Goal: Information Seeking & Learning: Learn about a topic

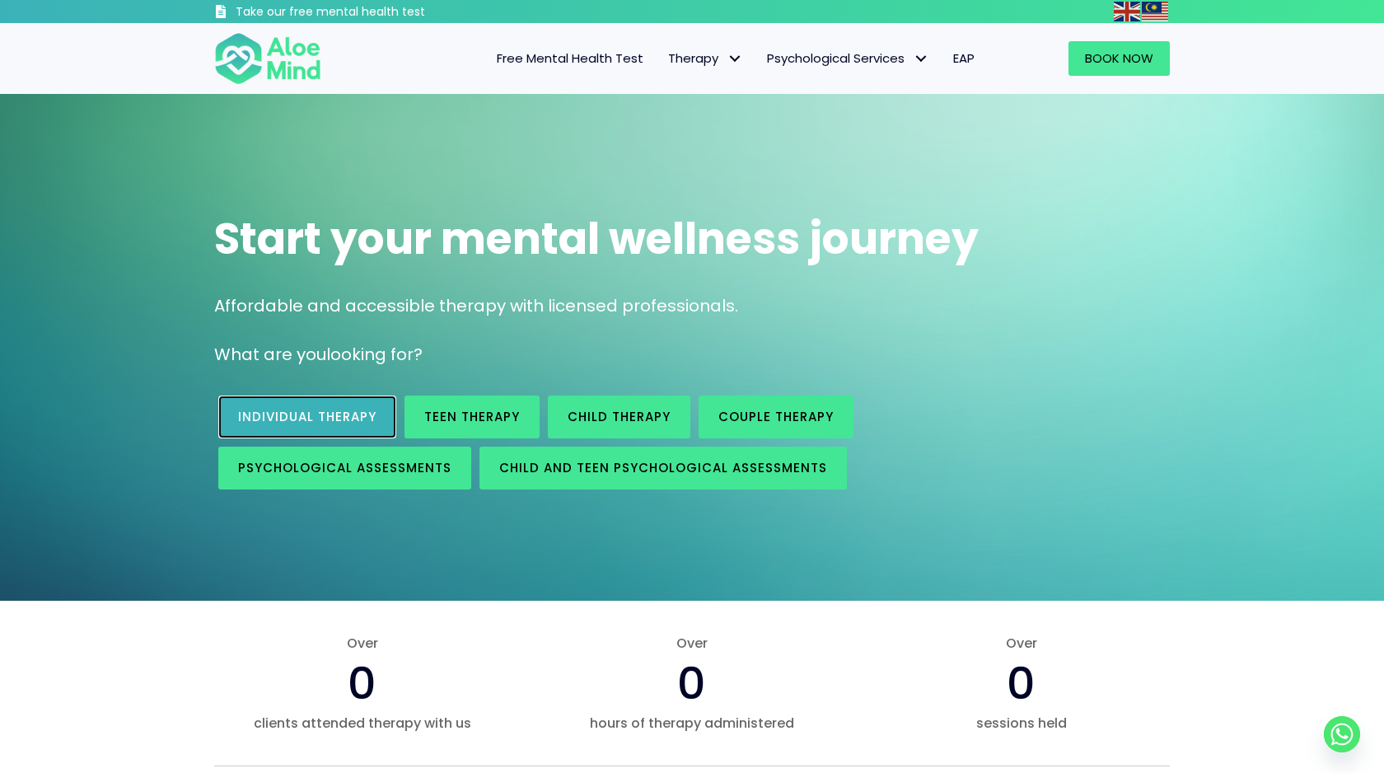
click at [379, 420] on link "Individual therapy" at bounding box center [307, 417] width 178 height 43
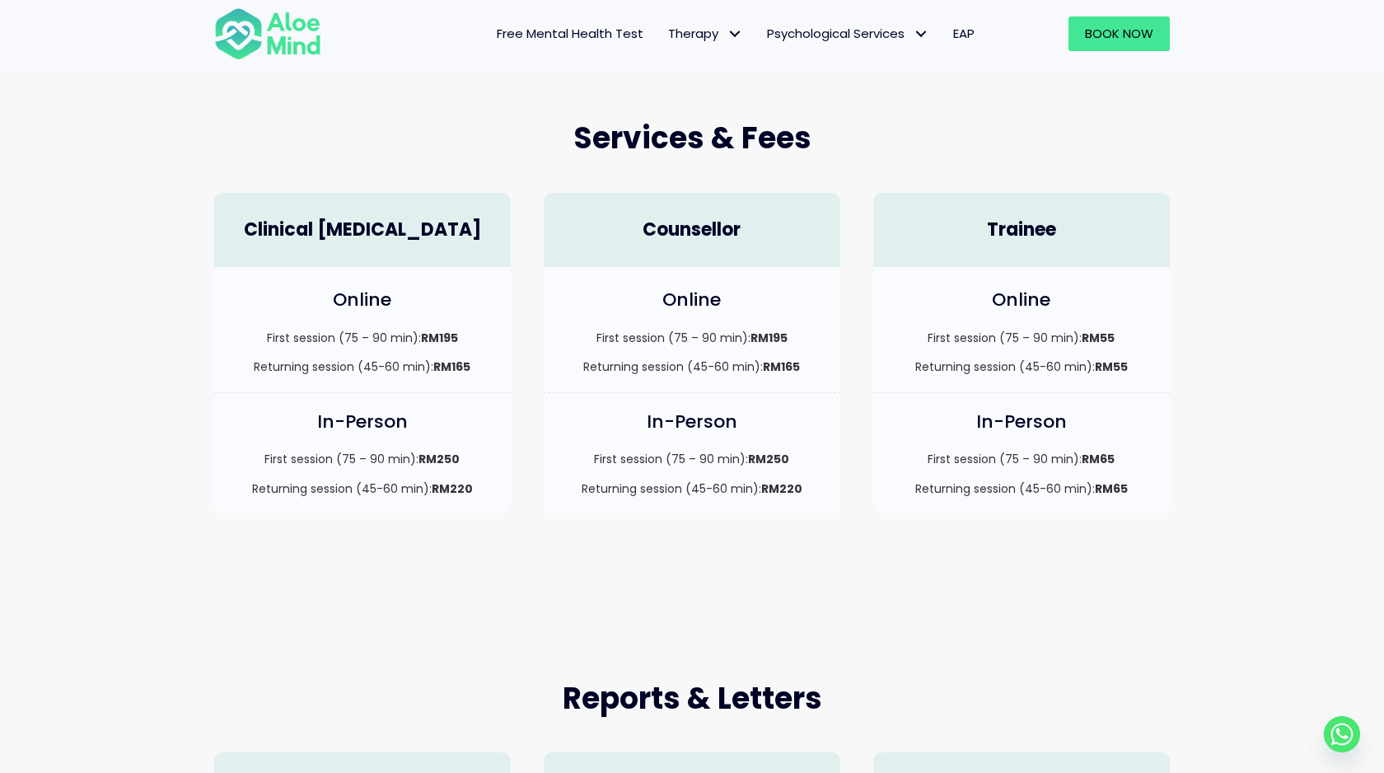
scroll to position [398, 0]
click at [600, 34] on span "Free Mental Health Test" at bounding box center [570, 33] width 147 height 17
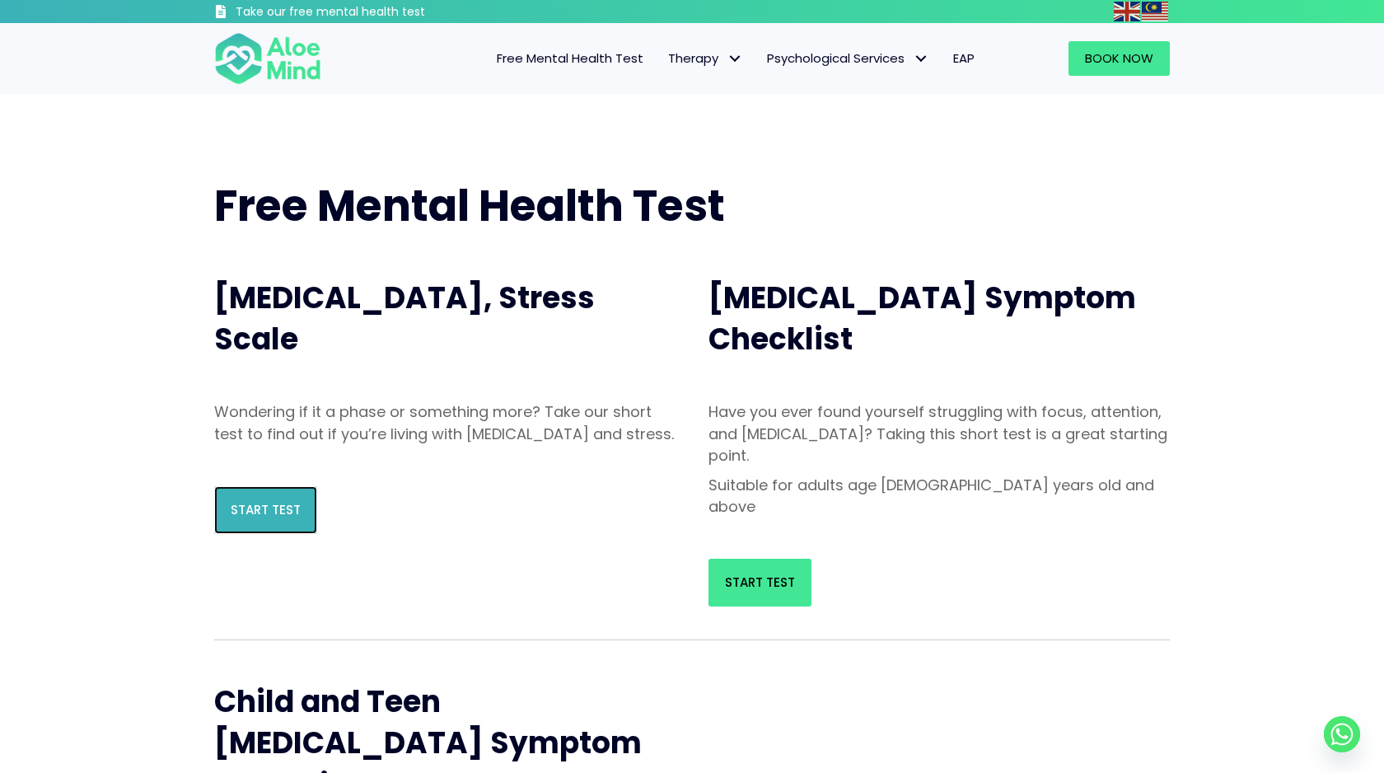
click at [302, 534] on link "Start Test" at bounding box center [265, 510] width 103 height 48
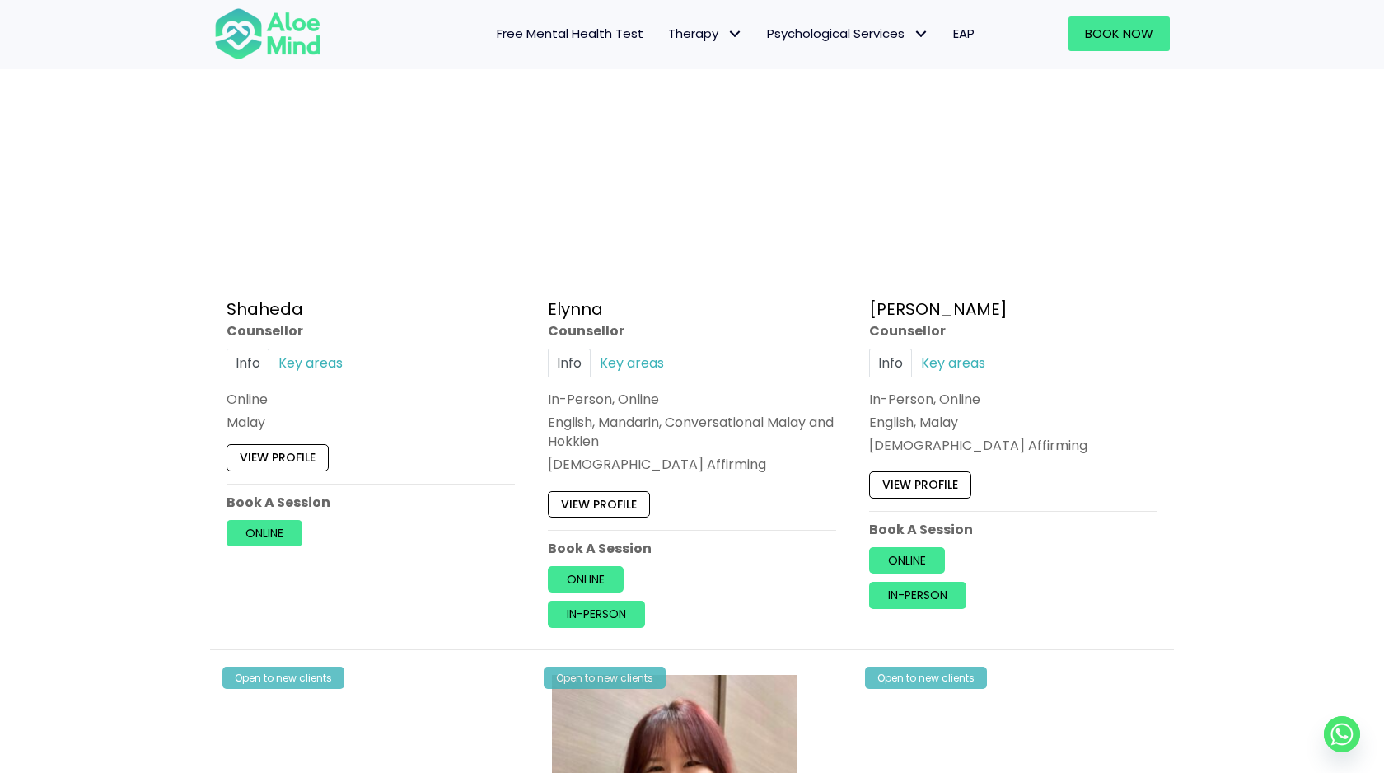
scroll to position [1417, 0]
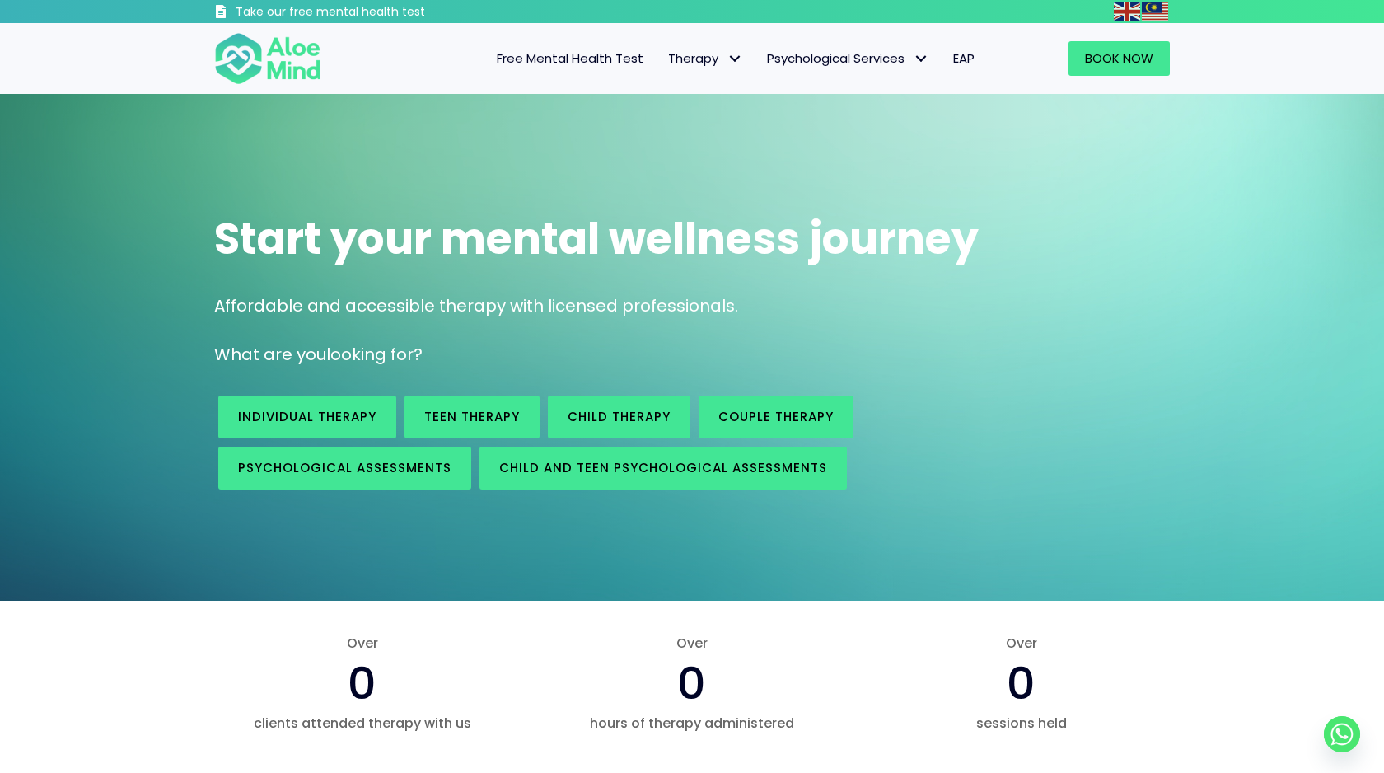
click at [604, 59] on span "Free Mental Health Test" at bounding box center [570, 57] width 147 height 17
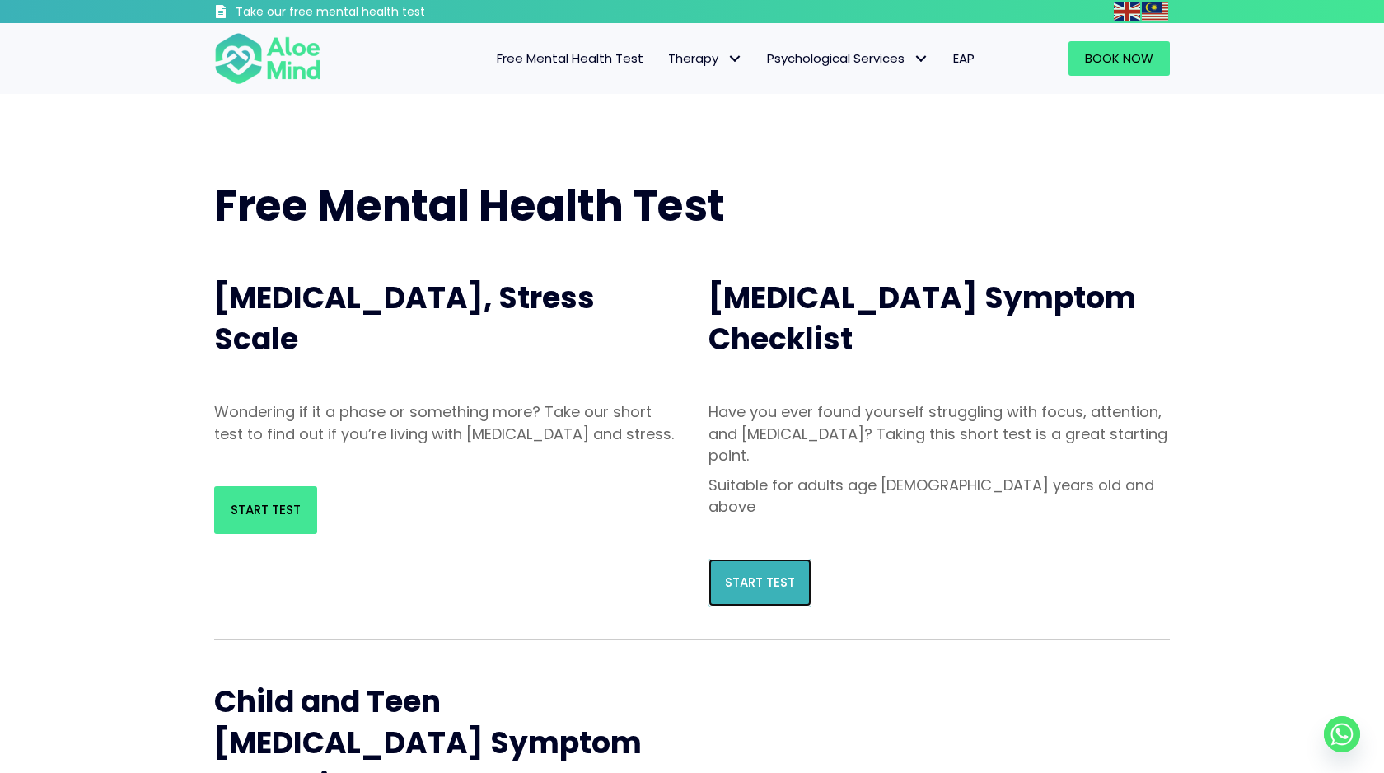
click at [787, 574] on span "Start Test" at bounding box center [760, 582] width 70 height 17
